Goal: Find specific page/section: Find specific page/section

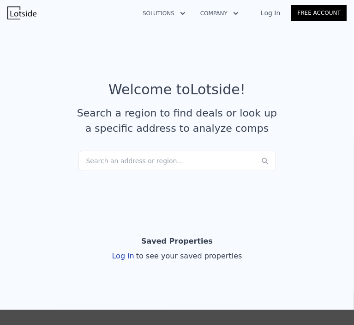
click at [154, 160] on div "Search an address or region..." at bounding box center [177, 160] width 198 height 20
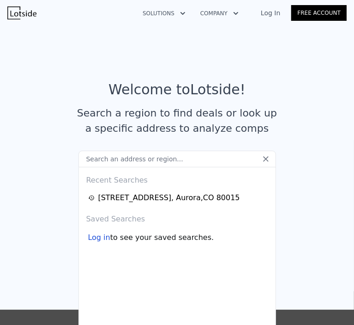
type input "[URL][DOMAIN_NAME]"
click at [105, 159] on input "text" at bounding box center [177, 158] width 198 height 17
paste input "[STREET_ADDRESS]"
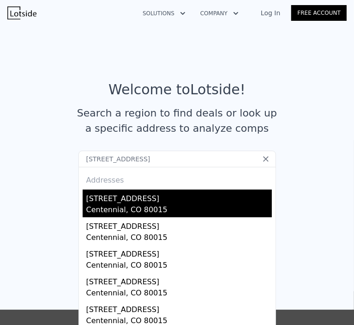
type input "[STREET_ADDRESS]"
click at [109, 208] on div "Centennial, CO 80015" at bounding box center [179, 210] width 186 height 13
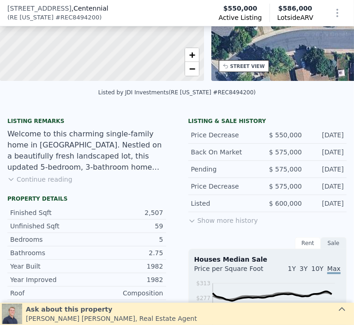
scroll to position [142, 0]
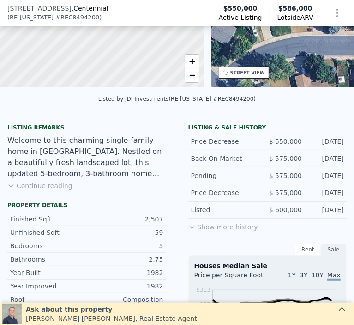
click at [193, 231] on button "Show more history" at bounding box center [223, 224] width 70 height 13
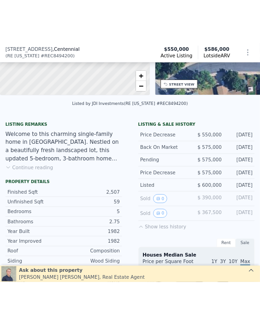
scroll to position [159, 0]
